Goal: Task Accomplishment & Management: Manage account settings

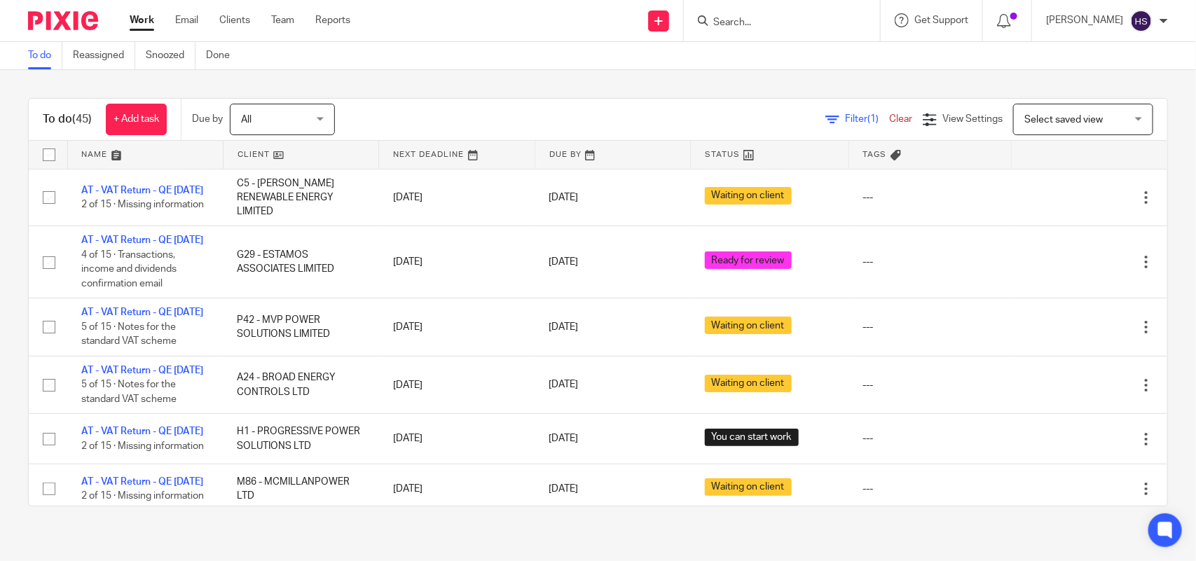
click at [0, 326] on div "To do (45) + Add task Due by All All [DATE] [DATE] This week Next week This mon…" at bounding box center [598, 302] width 1196 height 464
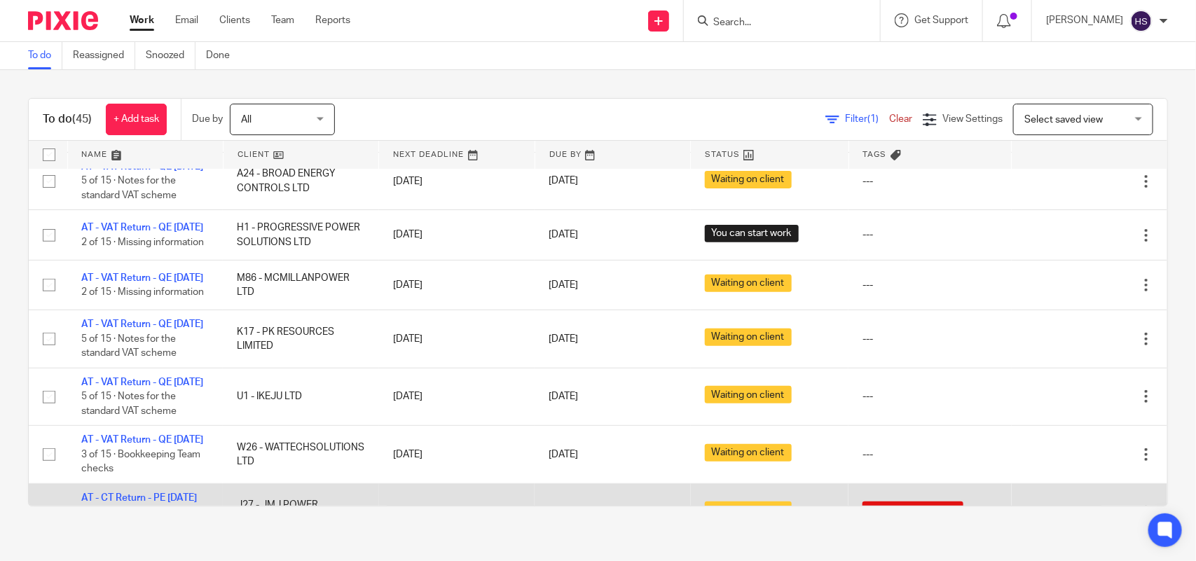
scroll to position [175, 0]
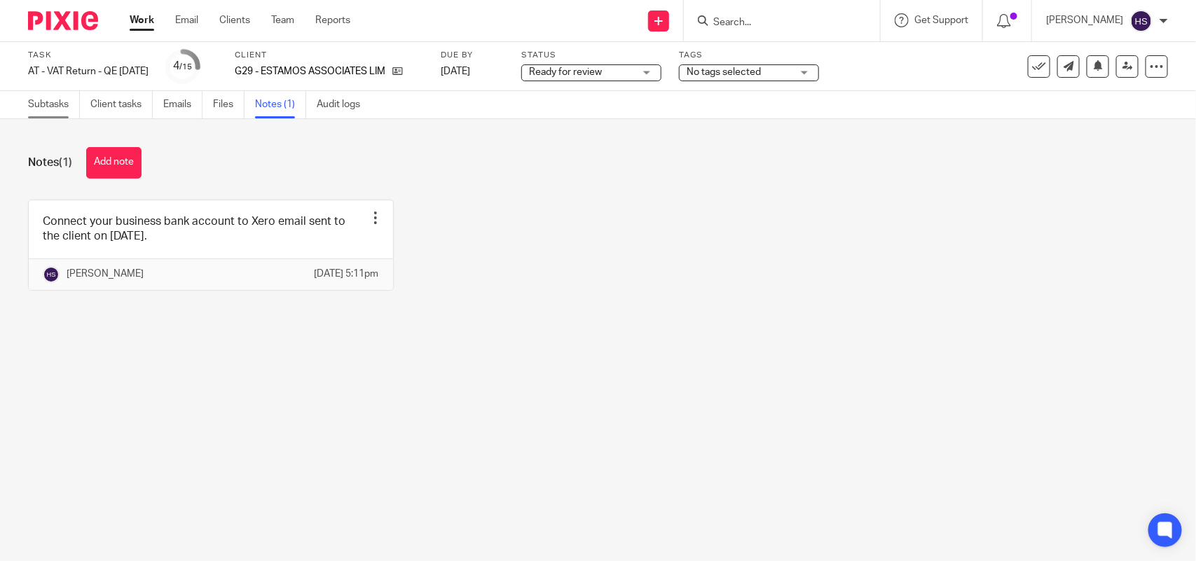
click at [51, 99] on link "Subtasks" at bounding box center [54, 104] width 52 height 27
